Goal: Task Accomplishment & Management: Use online tool/utility

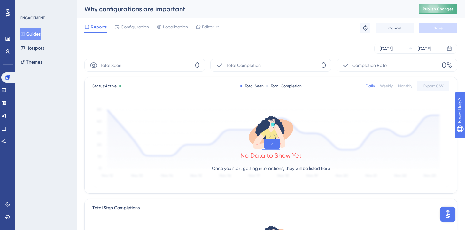
click at [436, 11] on span "Publish Changes" at bounding box center [437, 8] width 31 height 5
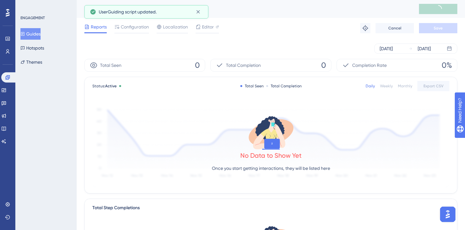
click at [39, 29] on button "Guides" at bounding box center [30, 33] width 20 height 11
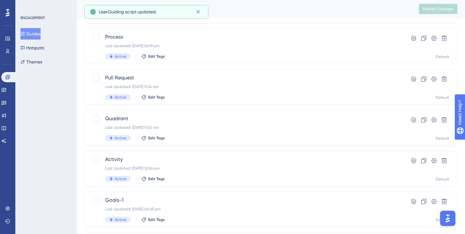
scroll to position [261, 0]
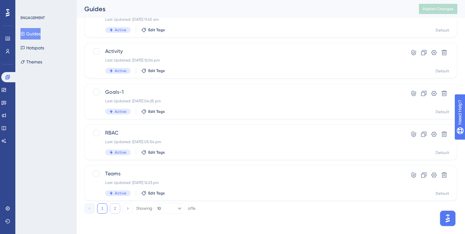
click at [117, 209] on button "2" at bounding box center [115, 209] width 10 height 10
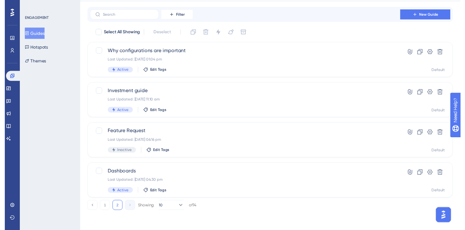
scroll to position [16, 0]
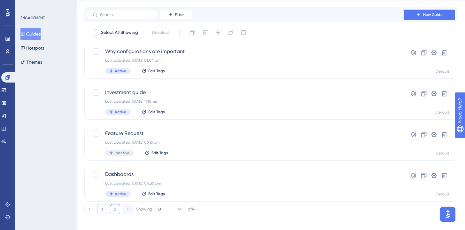
click at [104, 208] on button "1" at bounding box center [102, 209] width 10 height 10
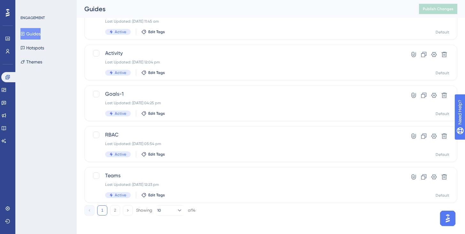
scroll to position [261, 0]
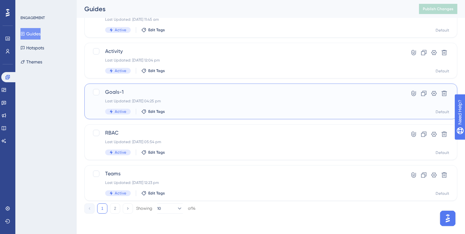
click at [218, 110] on div "Active Edit Tags" at bounding box center [245, 112] width 280 height 6
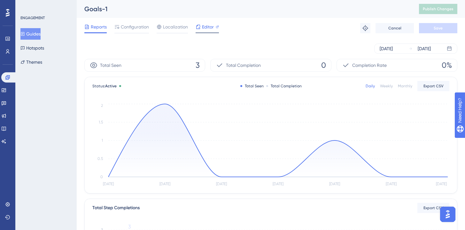
click at [203, 26] on span "Editor" at bounding box center [208, 27] width 12 height 8
click at [37, 36] on button "Guides" at bounding box center [30, 33] width 20 height 11
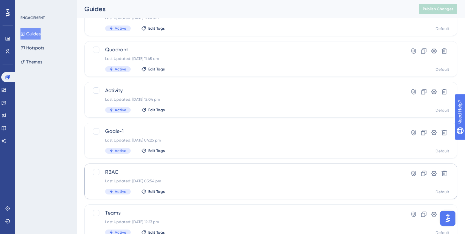
scroll to position [261, 0]
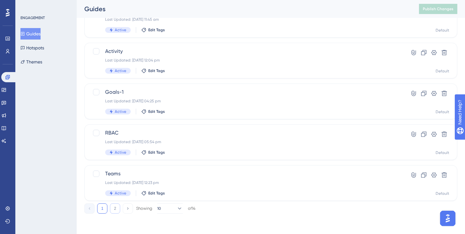
click at [117, 211] on button "2" at bounding box center [115, 209] width 10 height 10
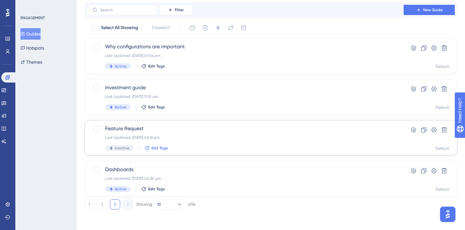
scroll to position [0, 0]
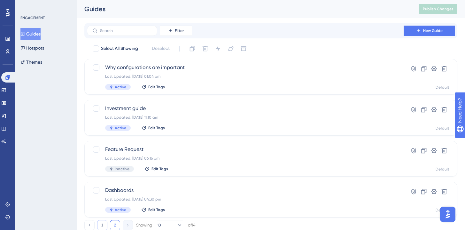
click at [102, 224] on button "1" at bounding box center [102, 225] width 10 height 10
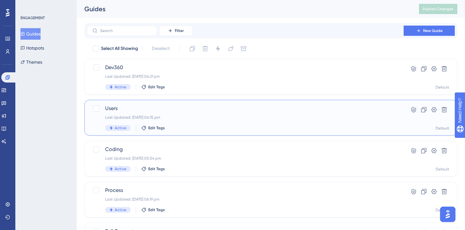
click at [148, 114] on div "Users Last Updated: 18 Sept 2025 04:15 pm Active Edit Tags" at bounding box center [245, 117] width 280 height 26
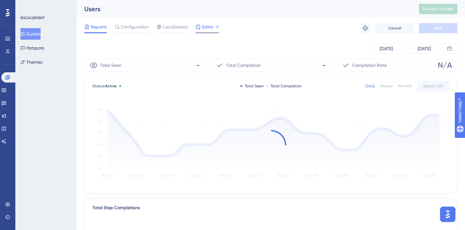
click at [206, 25] on span "Editor" at bounding box center [208, 27] width 12 height 8
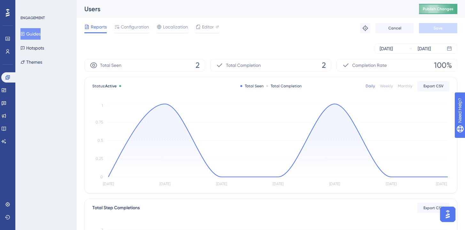
click at [441, 8] on span "Publish Changes" at bounding box center [437, 8] width 31 height 5
